Goal: Task Accomplishment & Management: Manage account settings

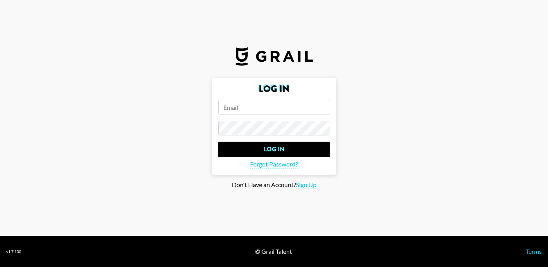
click at [247, 114] on form "Log In Log In Forgot Password?" at bounding box center [274, 126] width 124 height 97
type input "[EMAIL_ADDRESS][PERSON_NAME][DOMAIN_NAME]"
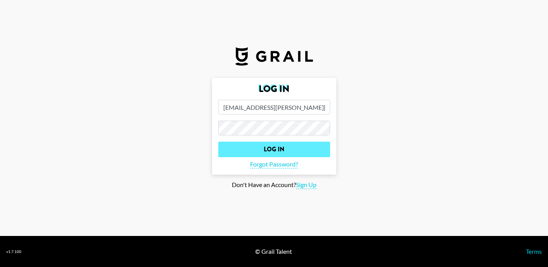
click at [240, 149] on input "Log In" at bounding box center [274, 150] width 112 height 16
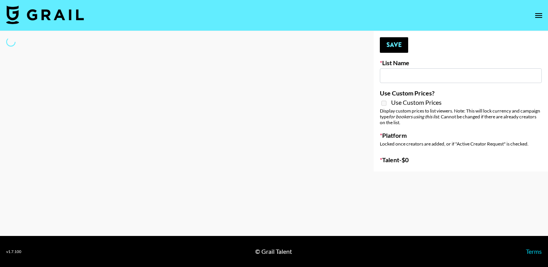
click at [402, 80] on input at bounding box center [461, 75] width 162 height 15
select select "Brand"
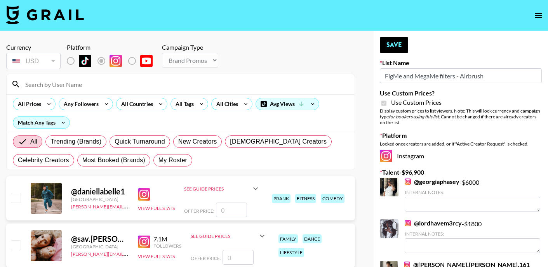
type input "FigMe and MegaMe filters - Airbrush"
checkbox input "true"
click at [67, 90] on input at bounding box center [185, 84] width 329 height 12
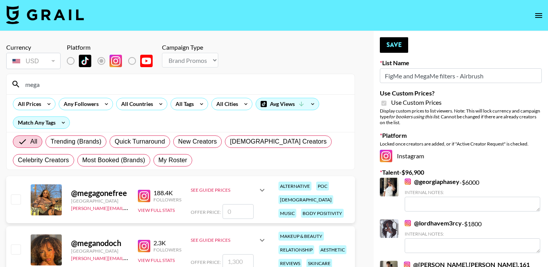
drag, startPoint x: 71, startPoint y: 97, endPoint x: 224, endPoint y: 212, distance: 191.3
click at [224, 212] on input "number" at bounding box center [237, 211] width 31 height 15
click at [66, 80] on input "mega" at bounding box center [185, 84] width 329 height 12
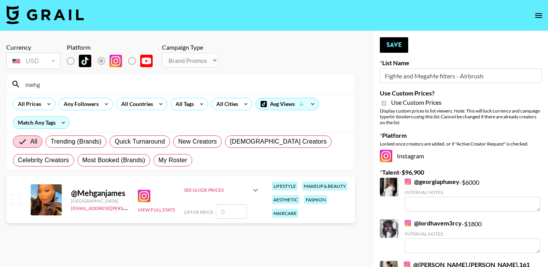
type input "mehg"
click at [254, 190] on icon at bounding box center [255, 190] width 5 height 3
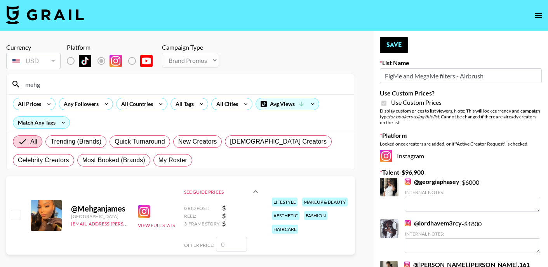
click at [231, 200] on div "See Guide Prices" at bounding box center [222, 191] width 76 height 25
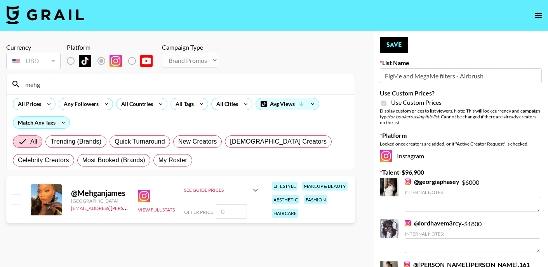
click at [230, 211] on input "number" at bounding box center [231, 211] width 31 height 15
checkbox input "true"
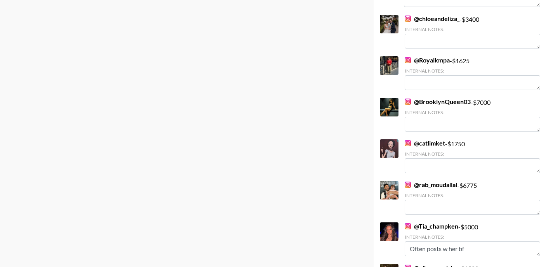
scroll to position [306, 0]
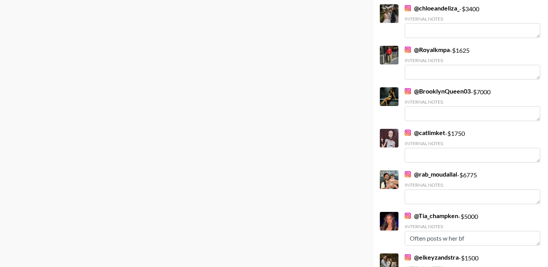
type input "3000"
click at [420, 87] on link "@ BrooklynQueen03" at bounding box center [437, 91] width 66 height 8
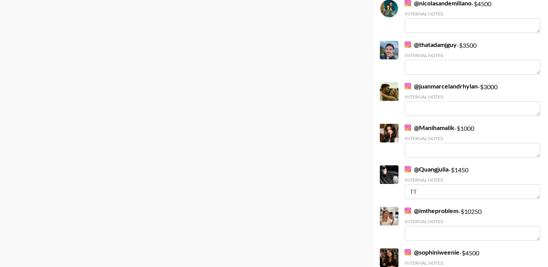
scroll to position [601, 0]
click at [433, 207] on link "@ imtheproblem" at bounding box center [431, 211] width 54 height 8
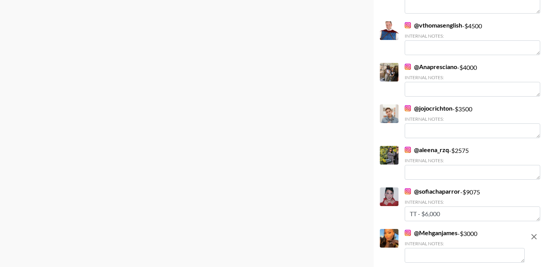
scroll to position [985, 0]
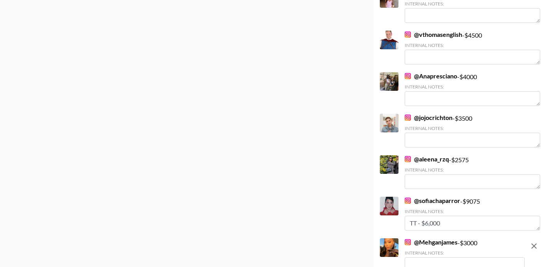
click at [438, 197] on link "@ sofiachaparror" at bounding box center [431, 201] width 55 height 8
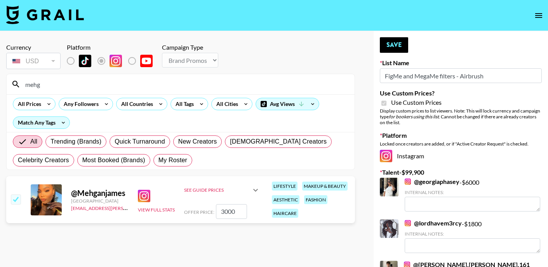
scroll to position [0, 0]
drag, startPoint x: 239, startPoint y: 211, endPoint x: 191, endPoint y: 200, distance: 49.4
click at [191, 200] on div "See Guide Prices Grid Post: $ Reel: $ 3-Frame Story: $ Offer Price: 3000" at bounding box center [222, 200] width 76 height 38
checkbox input "false"
checkbox input "true"
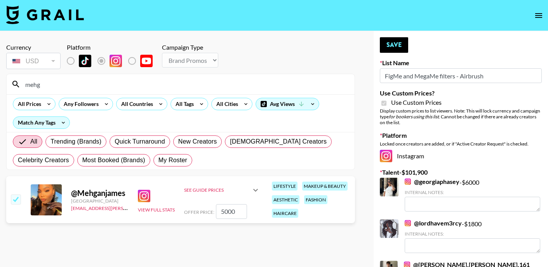
type input "5000"
click at [392, 40] on button "Save" at bounding box center [394, 45] width 28 height 16
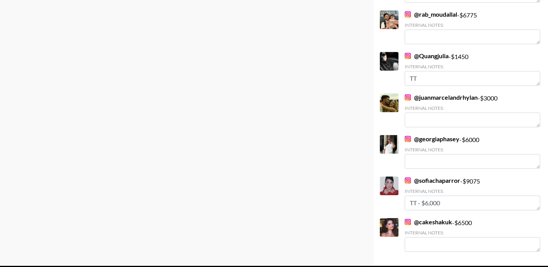
scroll to position [1030, 0]
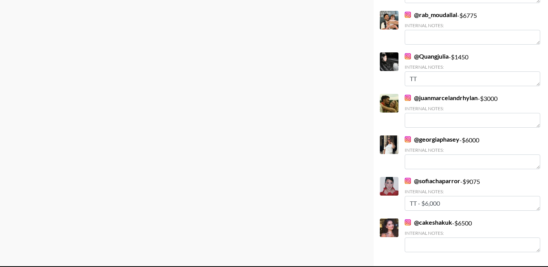
click at [427, 218] on link "@ cakeshakuk" at bounding box center [427, 222] width 47 height 8
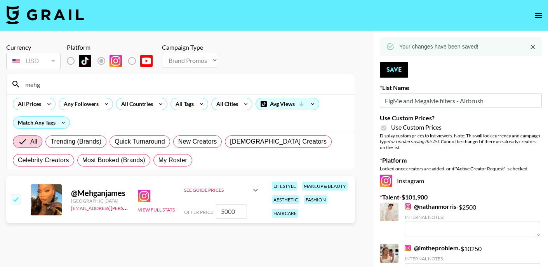
scroll to position [0, 0]
click at [394, 70] on button "Save" at bounding box center [394, 70] width 28 height 16
